Goal: Information Seeking & Learning: Learn about a topic

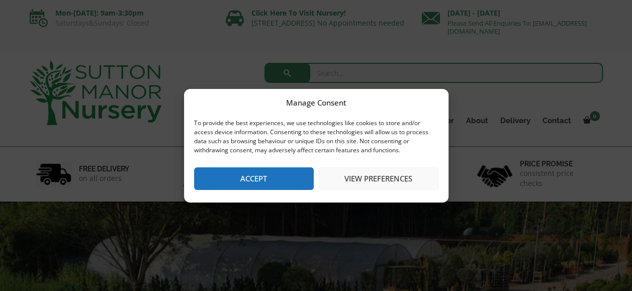
click at [293, 184] on button "Accept" at bounding box center [254, 179] width 120 height 23
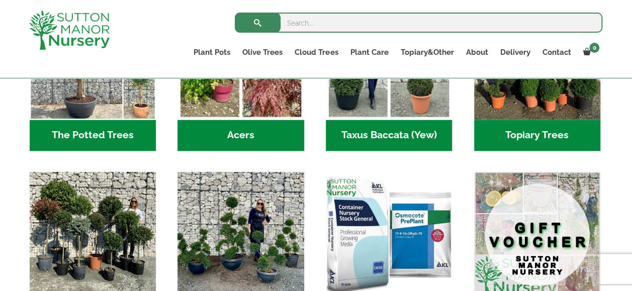
scroll to position [815, 0]
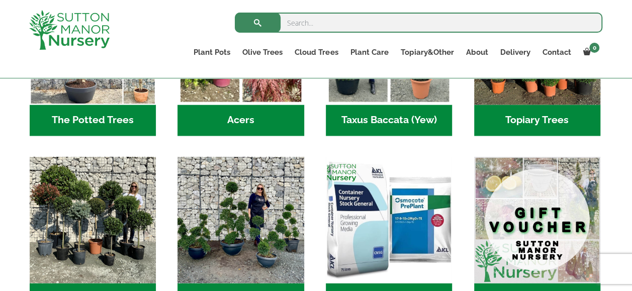
click at [255, 105] on h2 "Acers (2)" at bounding box center [241, 120] width 126 height 31
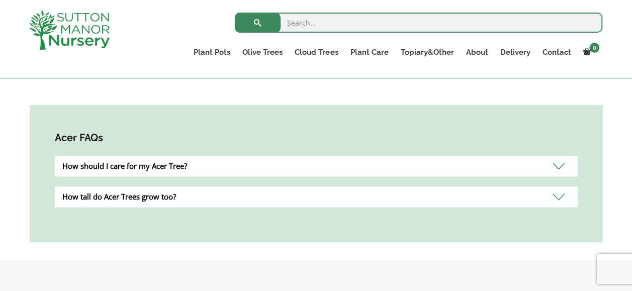
scroll to position [553, 0]
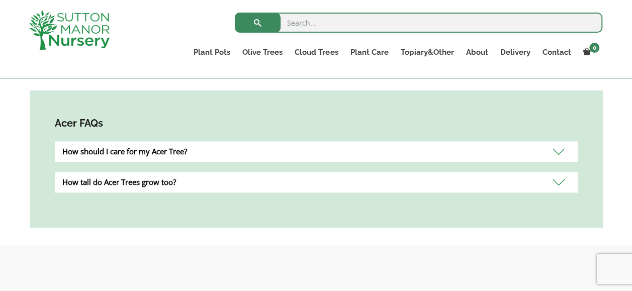
click at [552, 156] on div "How should I care for my Acer Tree?" at bounding box center [316, 151] width 523 height 21
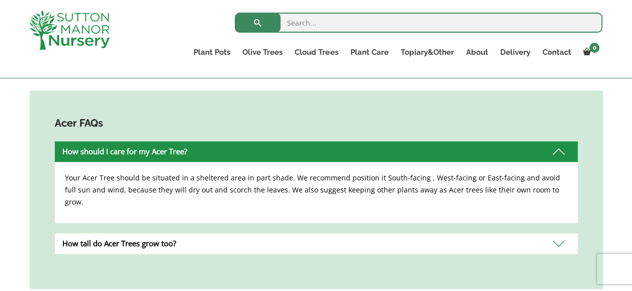
click at [556, 233] on div "How tall do Acer Trees grow too?" at bounding box center [316, 243] width 523 height 21
